Goal: Task Accomplishment & Management: Use online tool/utility

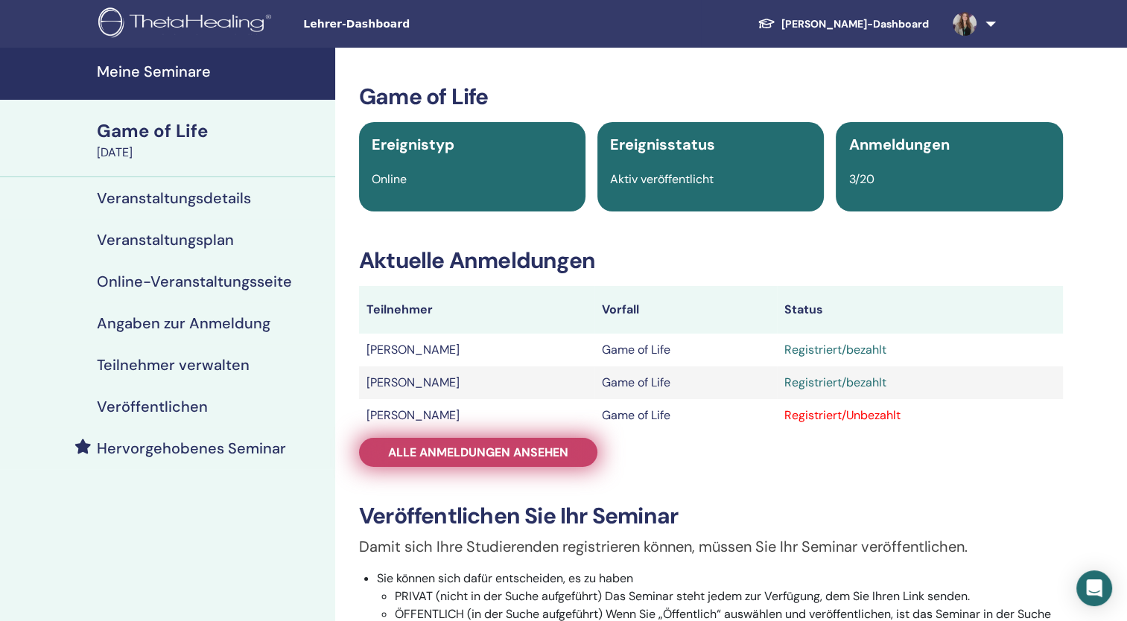
click at [453, 455] on span "Alle Anmeldungen ansehen" at bounding box center [478, 453] width 180 height 16
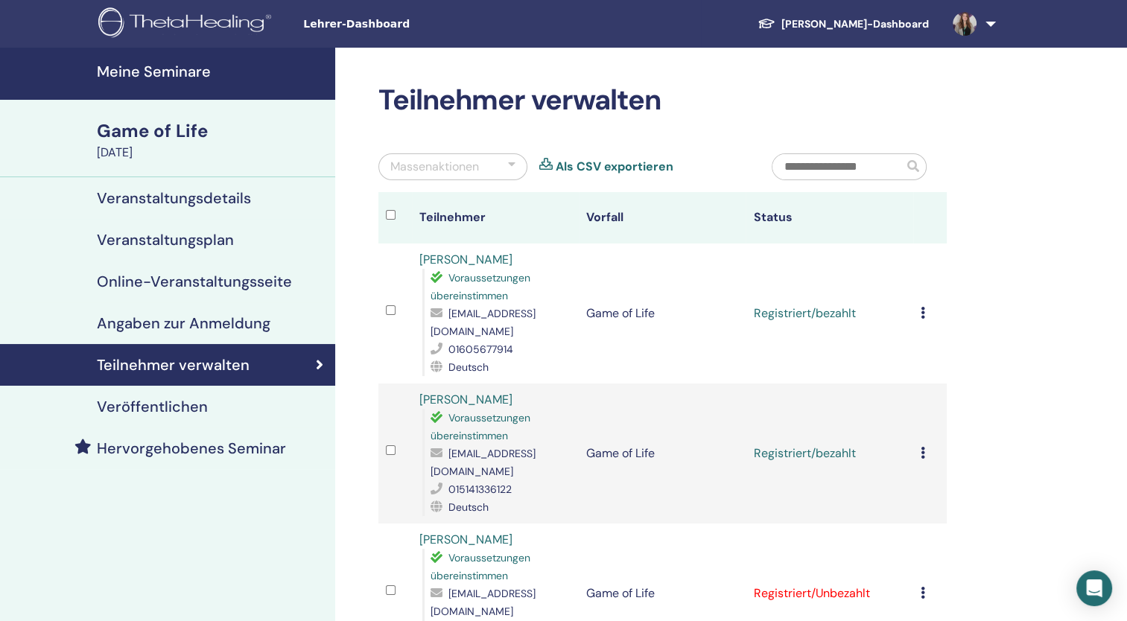
click at [921, 320] on div "Registrierung stornieren Keine automatische Zertifizierung durchführen Als beza…" at bounding box center [930, 314] width 19 height 18
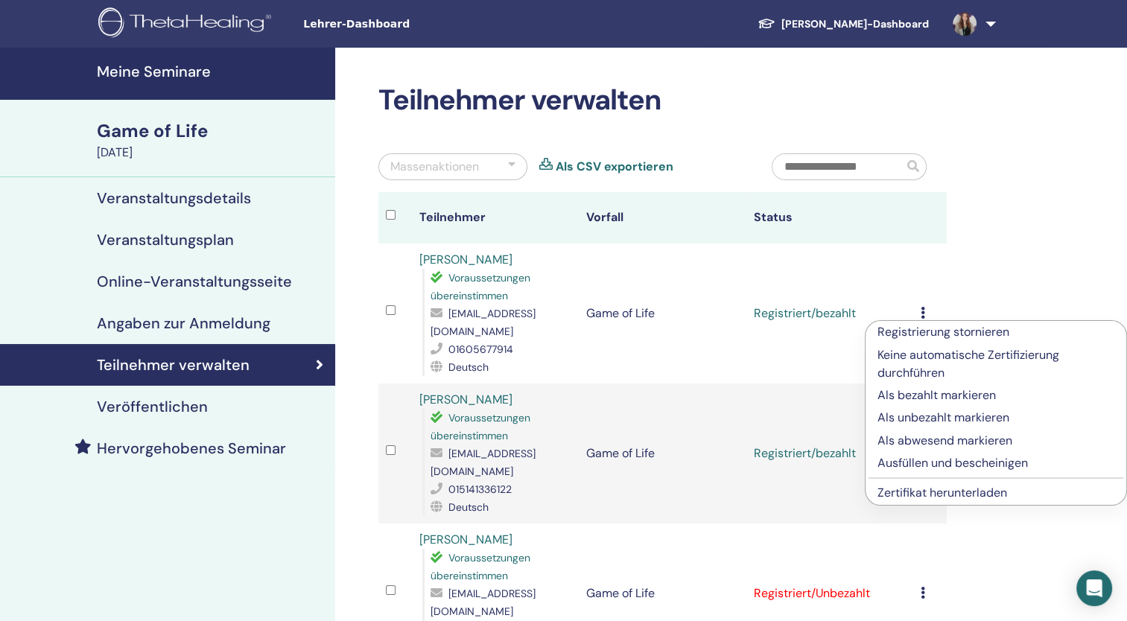
click at [943, 461] on p "Ausfüllen und bescheinigen" at bounding box center [996, 463] width 237 height 18
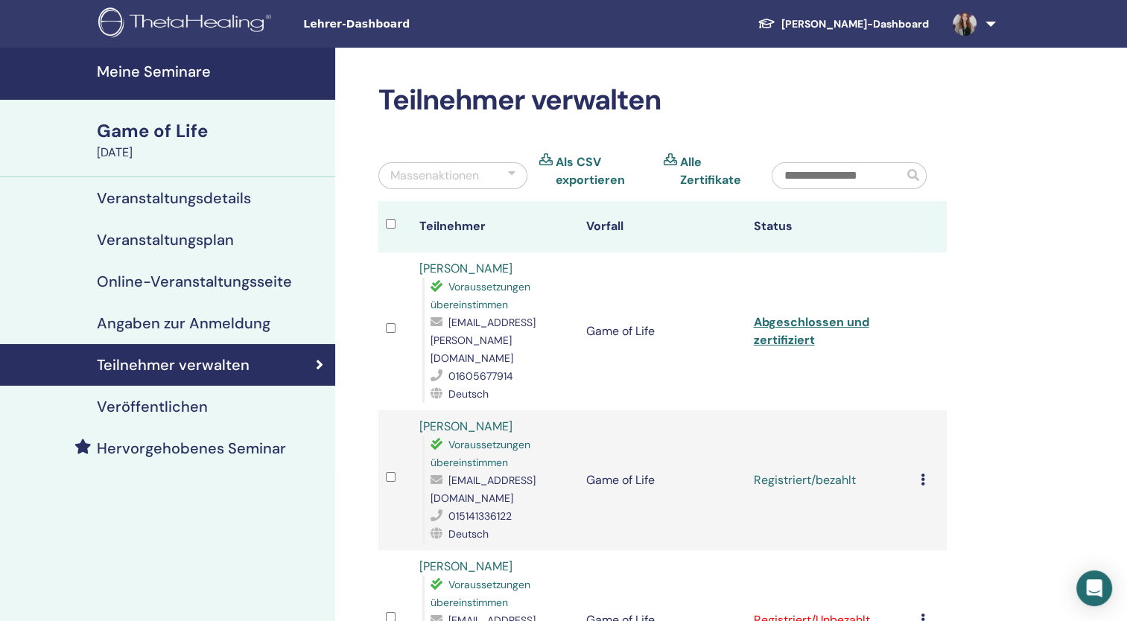
click at [924, 474] on icon at bounding box center [923, 480] width 4 height 12
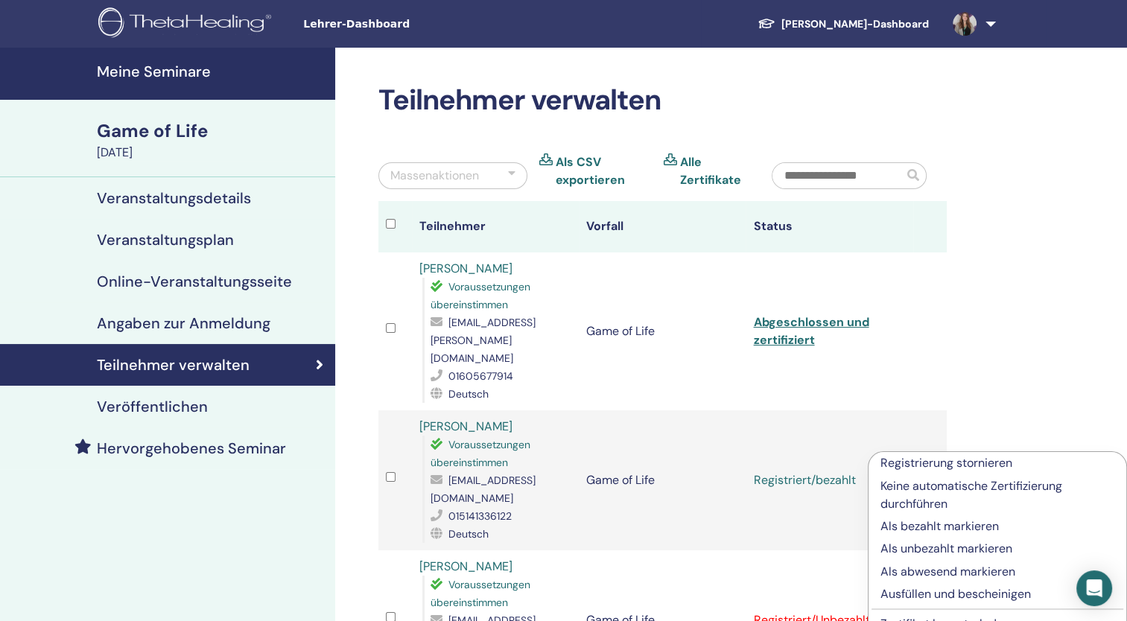
click at [948, 598] on p "Ausfüllen und bescheinigen" at bounding box center [998, 595] width 234 height 18
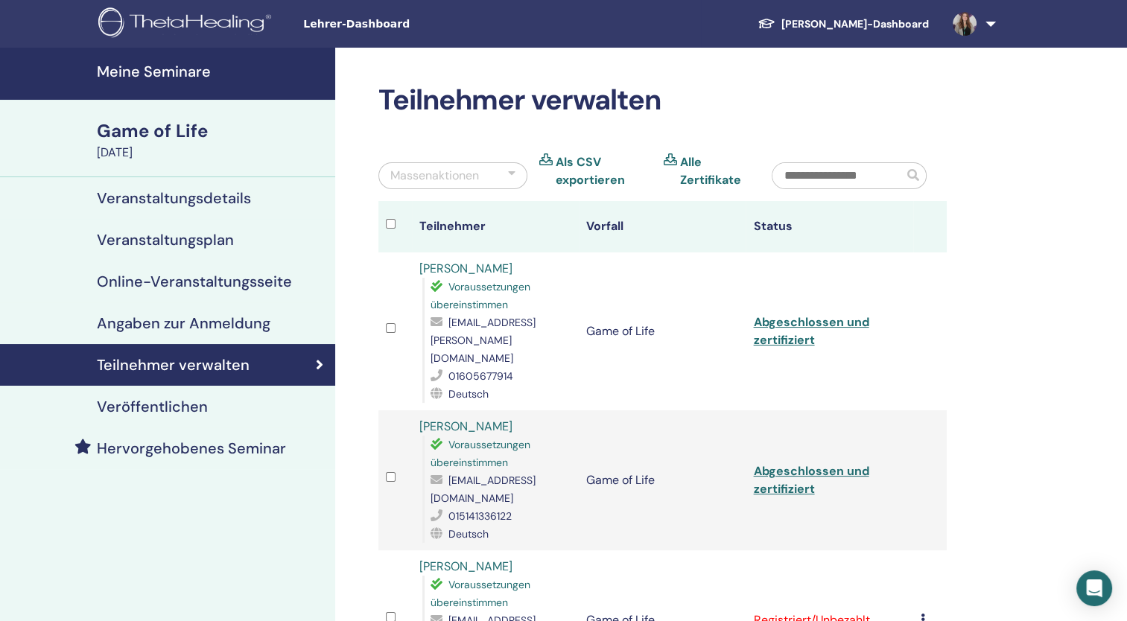
scroll to position [298, 0]
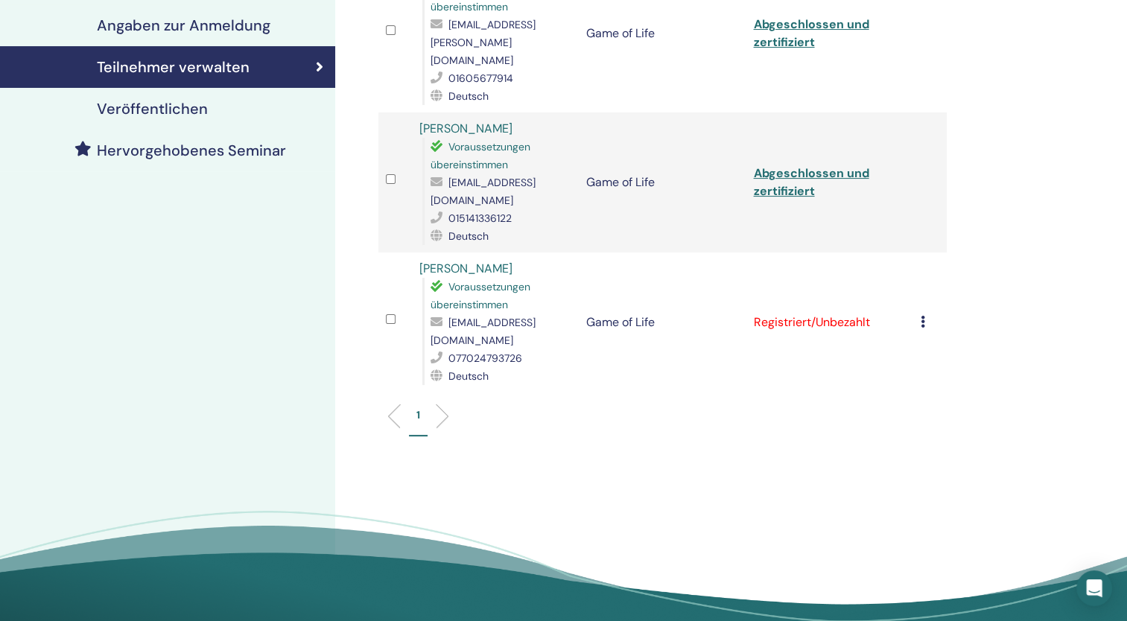
click at [921, 316] on icon at bounding box center [923, 322] width 4 height 12
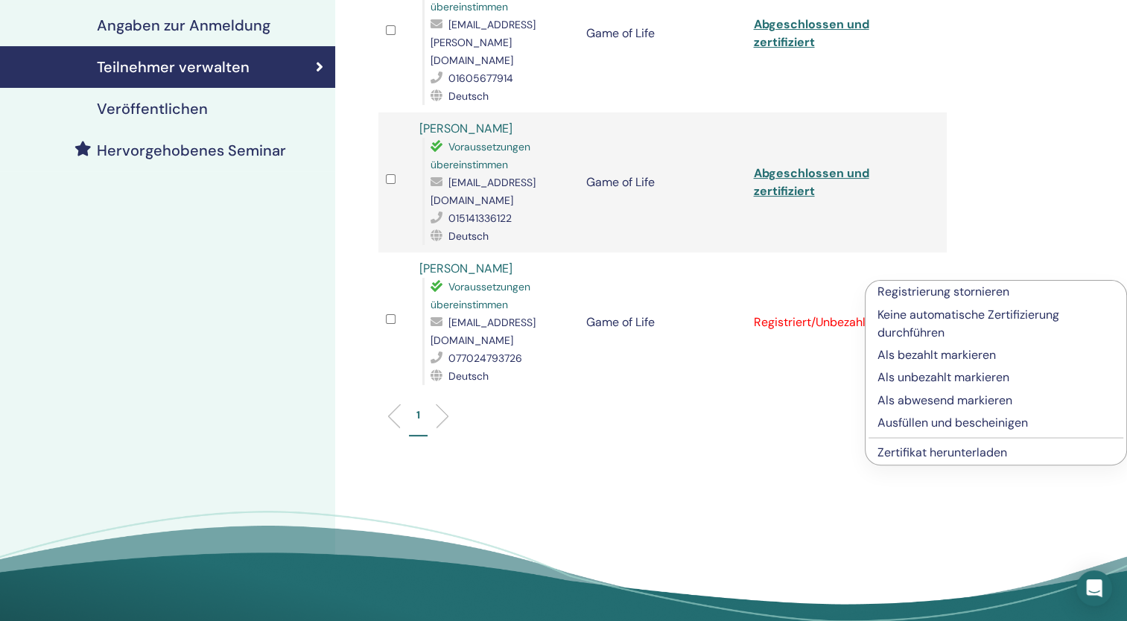
click at [961, 425] on p "Ausfüllen und bescheinigen" at bounding box center [996, 423] width 237 height 18
